Goal: Register for event/course

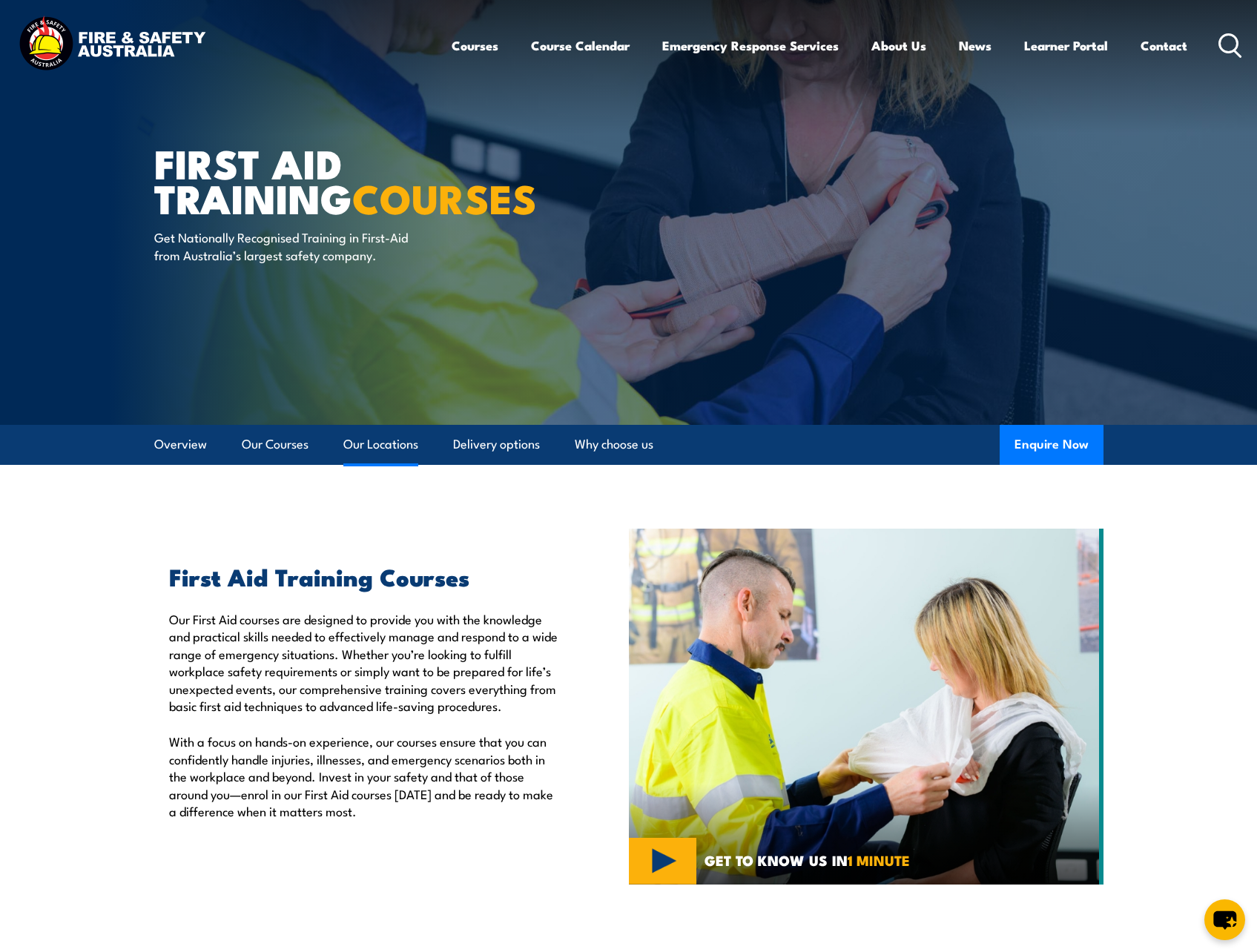
click at [371, 442] on link "Our Locations" at bounding box center [380, 444] width 75 height 39
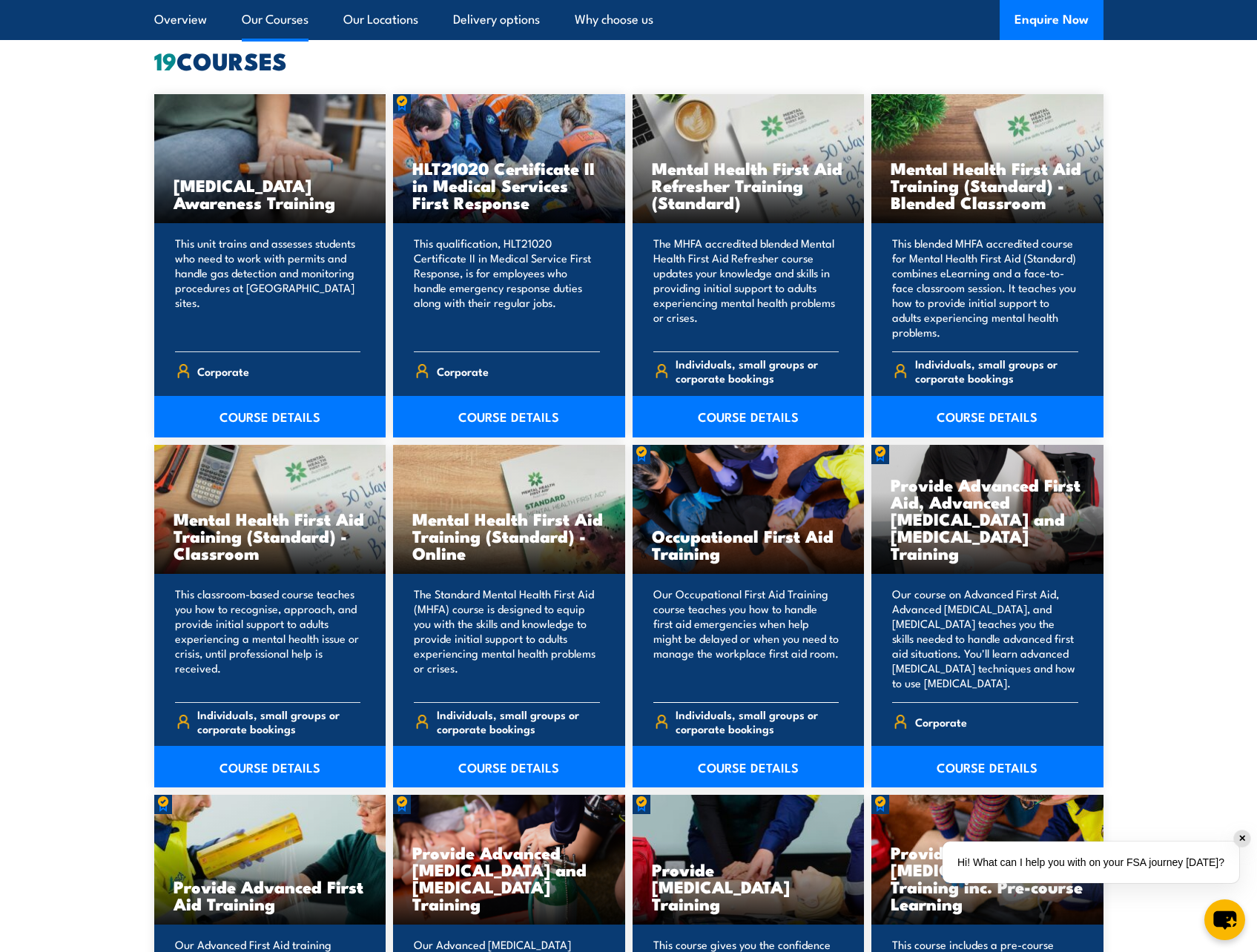
scroll to position [1256, 0]
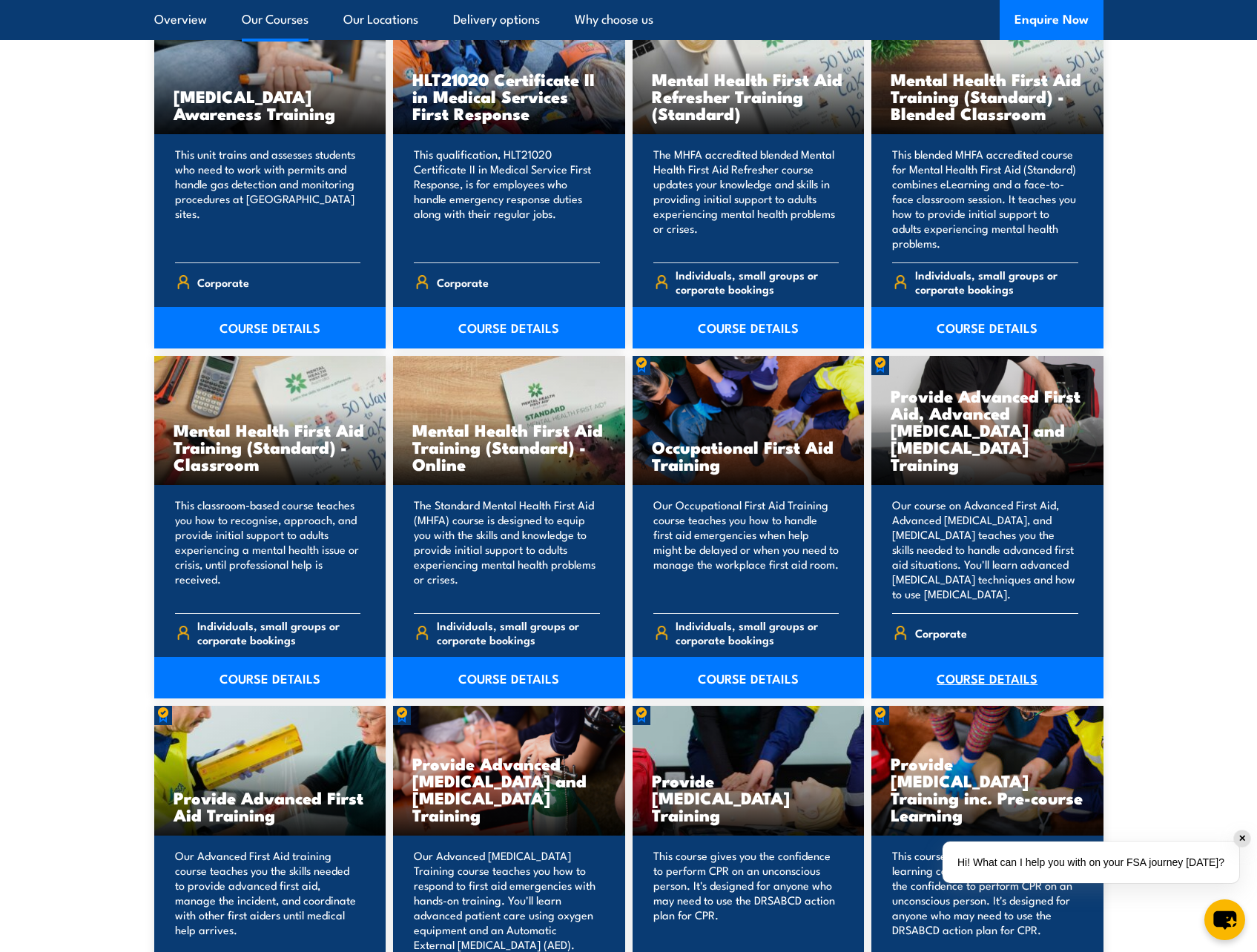
click at [975, 682] on link "COURSE DETAILS" at bounding box center [987, 677] width 232 height 41
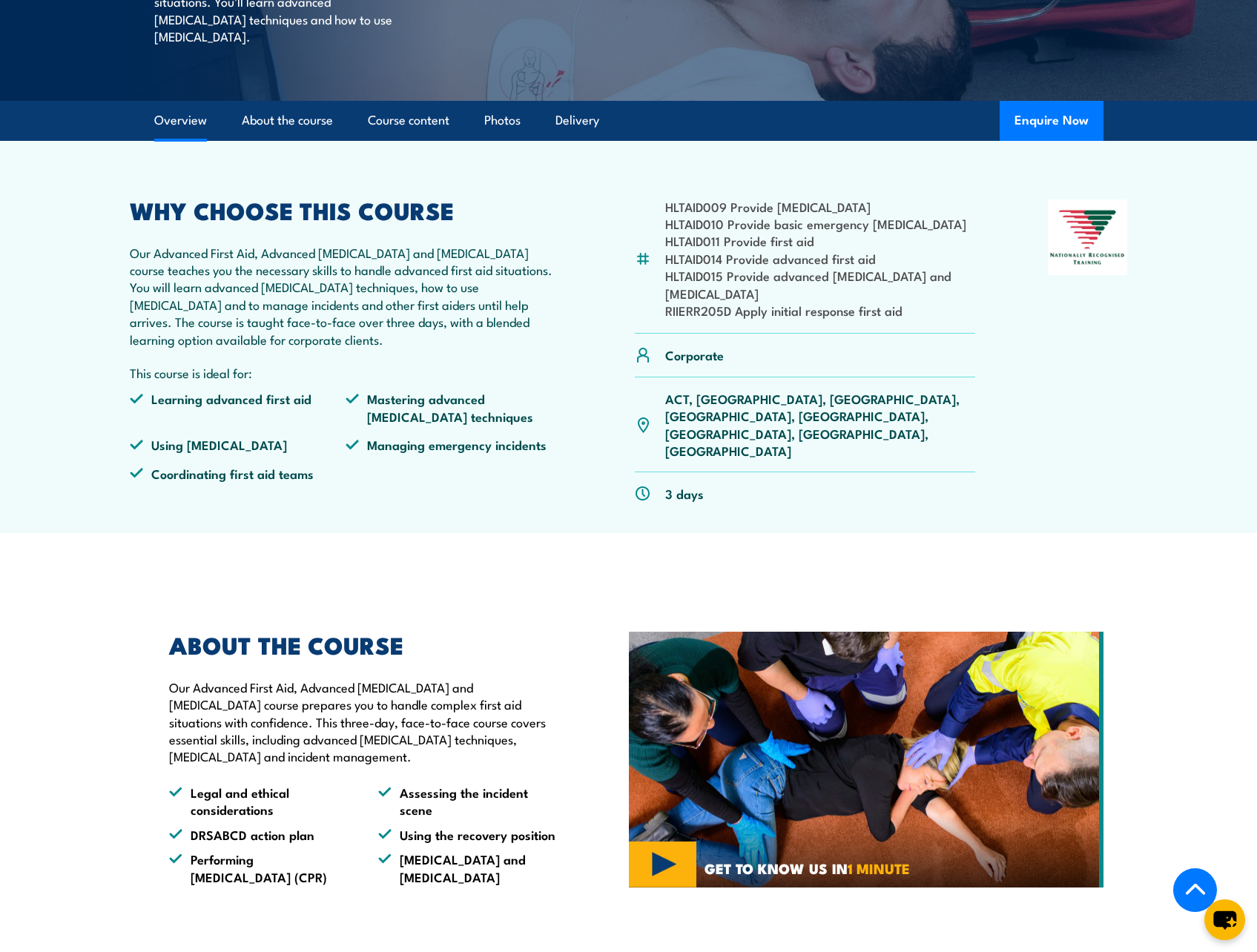
scroll to position [445, 0]
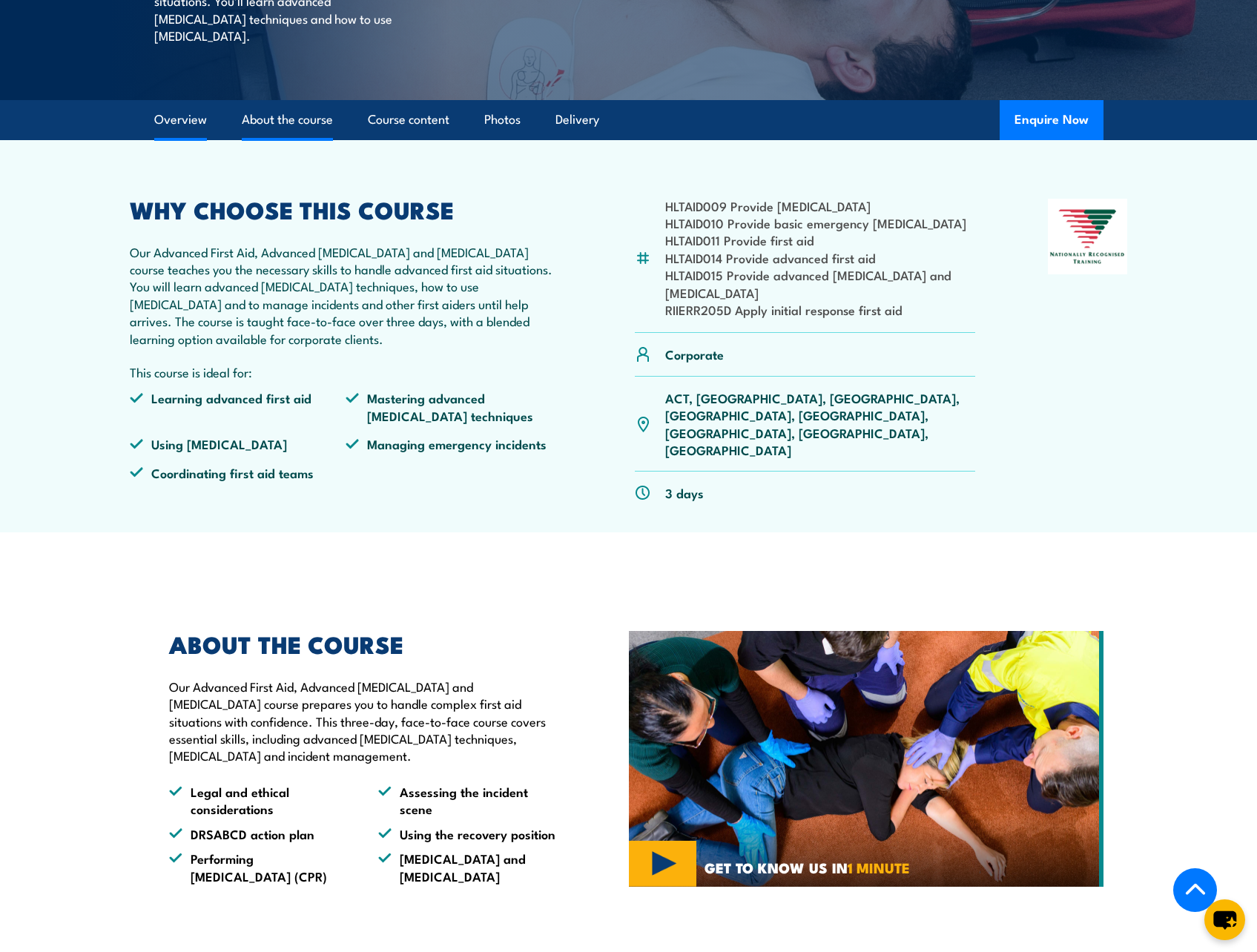
click at [301, 139] on link "About the course" at bounding box center [287, 120] width 91 height 39
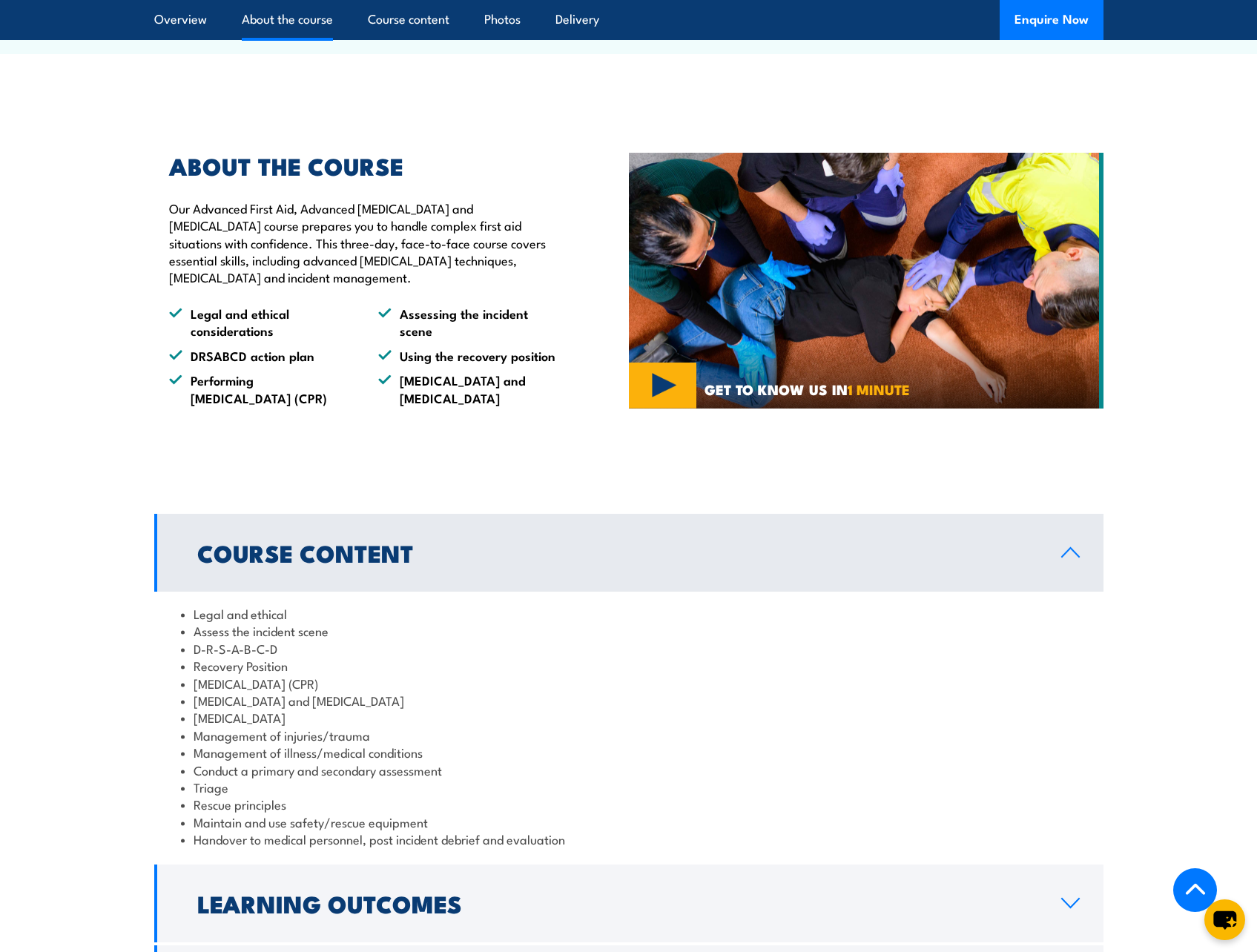
scroll to position [973, 0]
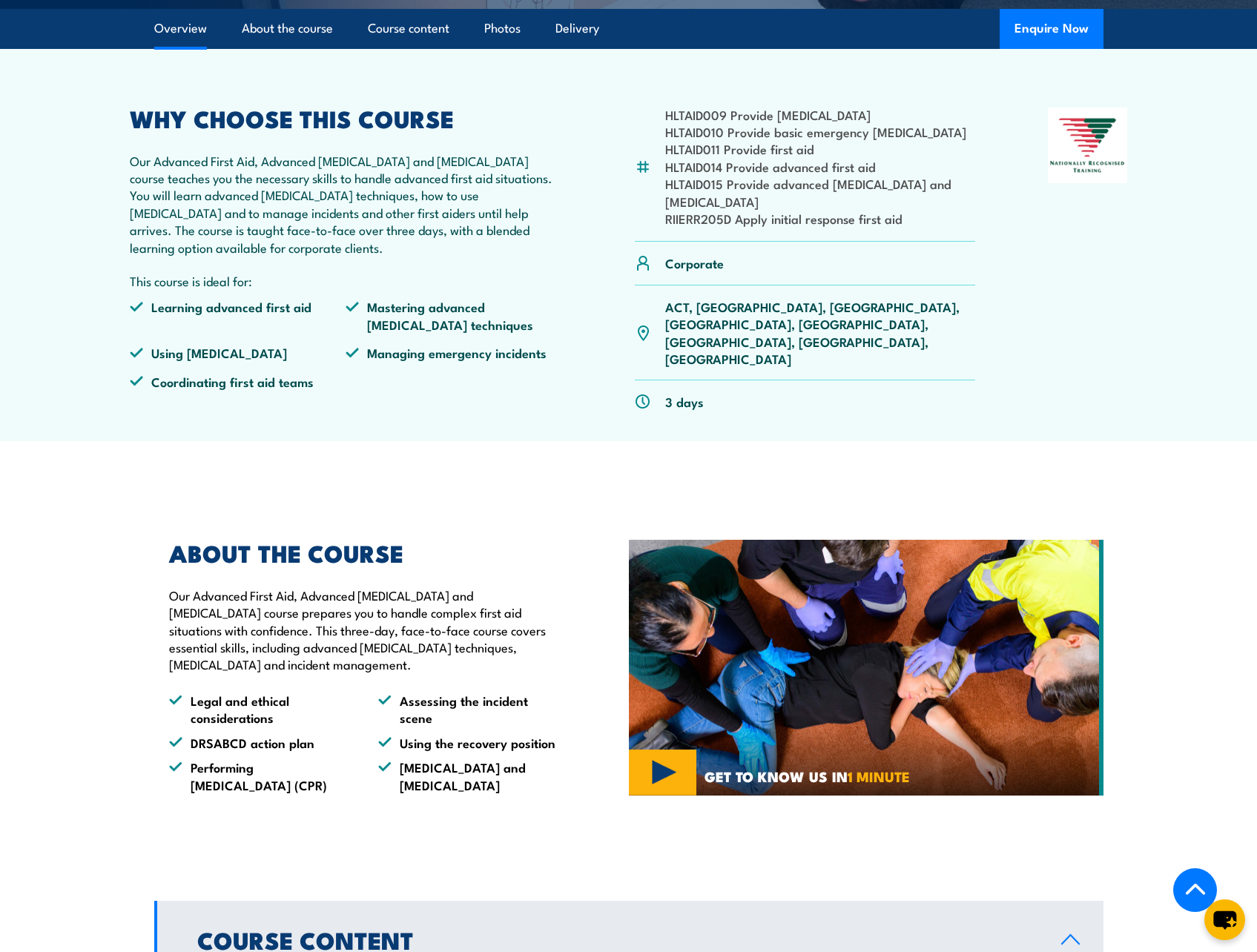
scroll to position [514, 0]
